Goal: Obtain resource: Obtain resource

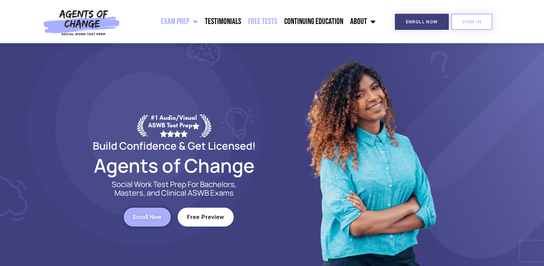
click at [270, 20] on link "Free Tests" at bounding box center [263, 21] width 36 height 17
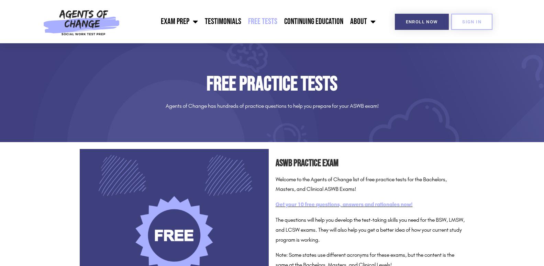
click at [369, 206] on link "Get your 10 free questions, answers and rationales now!" at bounding box center [344, 204] width 137 height 7
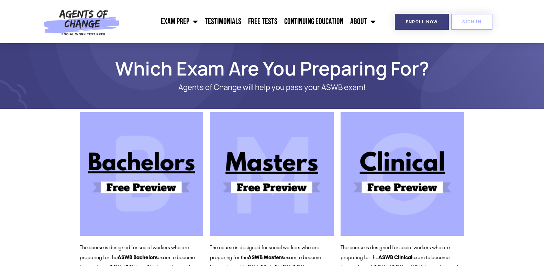
click at [405, 180] on img at bounding box center [403, 174] width 124 height 124
